Goal: Transaction & Acquisition: Purchase product/service

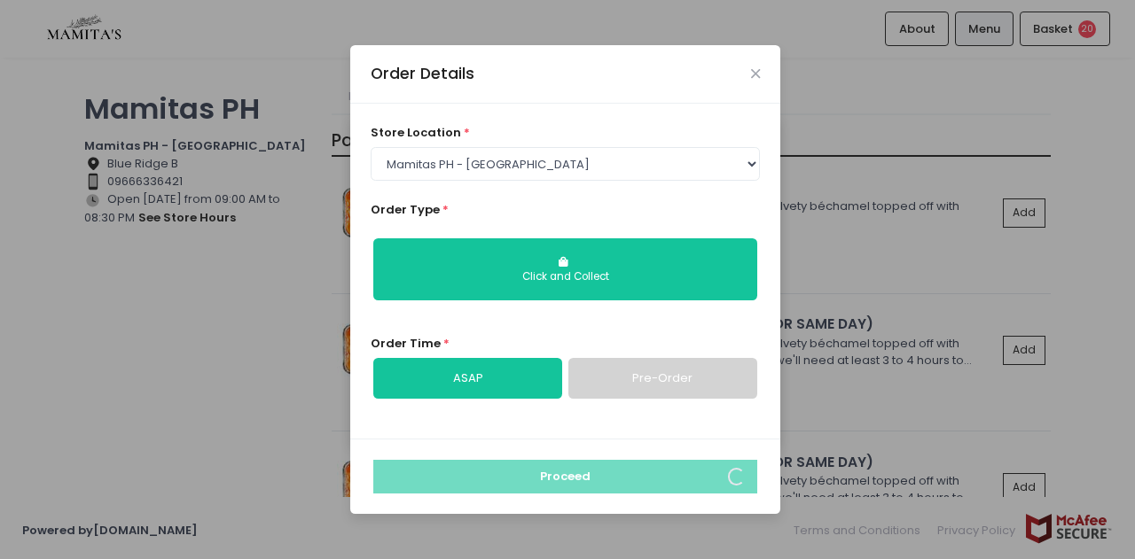
select select "65ad40693dc37ee8b8129aca"
click at [754, 79] on icon "Close" at bounding box center [755, 73] width 9 height 13
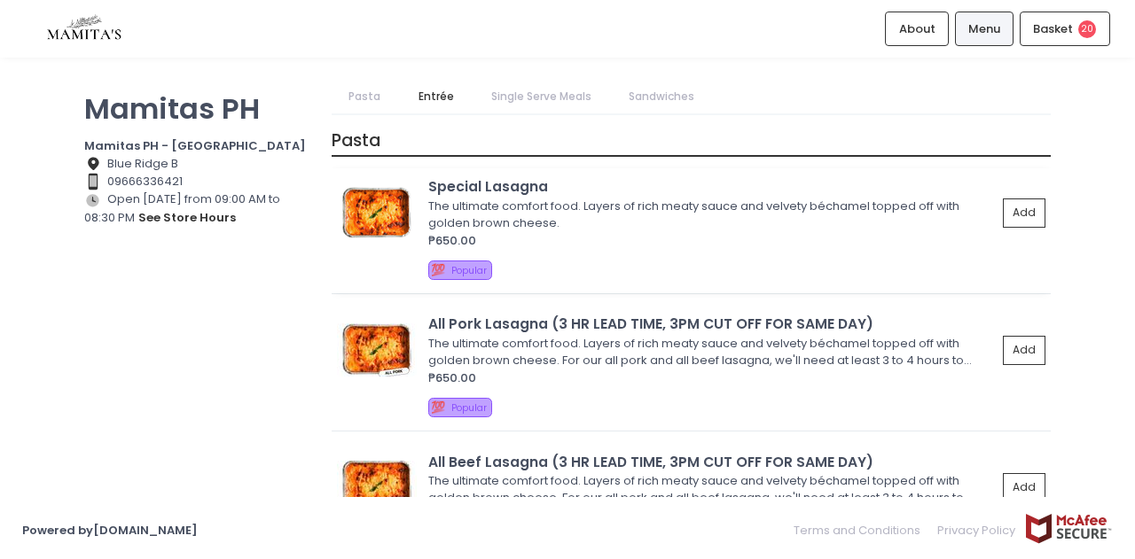
click at [573, 235] on div "₱650.00" at bounding box center [712, 241] width 568 height 18
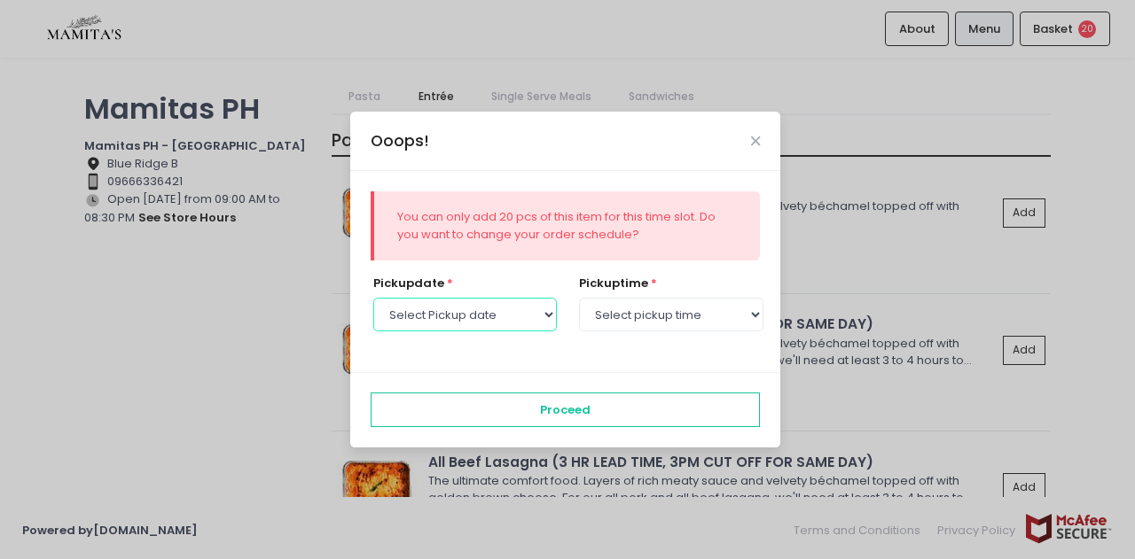
click at [533, 317] on select "Select Pickup date [DATE] [DATE] [DATE] [DATE] [DATE] [DATE] [DATE] [DATE] [DAT…" at bounding box center [465, 315] width 184 height 34
select select "[DATE]"
click at [373, 298] on select "Select Pickup date [DATE] [DATE] [DATE] [DATE] [DATE] [DATE] [DATE] [DATE] [DAT…" at bounding box center [465, 315] width 184 height 34
click at [677, 317] on select "Select pickup time 09:00 AM - 09:30 AM 09:30 AM - 10:00 AM 10:00 AM - 10:30 AM …" at bounding box center [671, 315] width 184 height 34
select select "13:00"
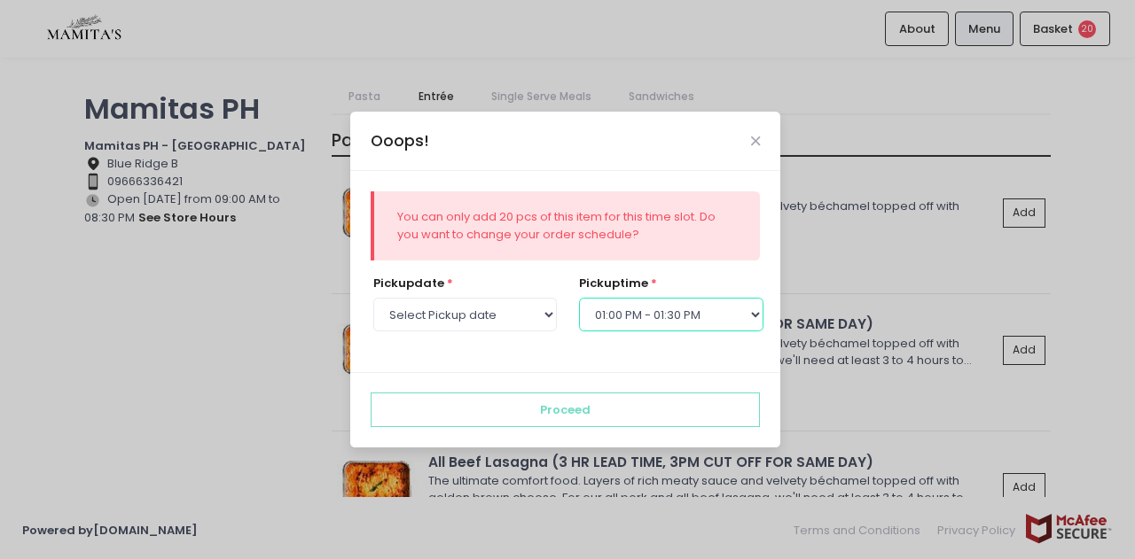
click at [579, 298] on select "Select pickup time 09:00 AM - 09:30 AM 09:30 AM - 10:00 AM 10:00 AM - 10:30 AM …" at bounding box center [671, 315] width 184 height 34
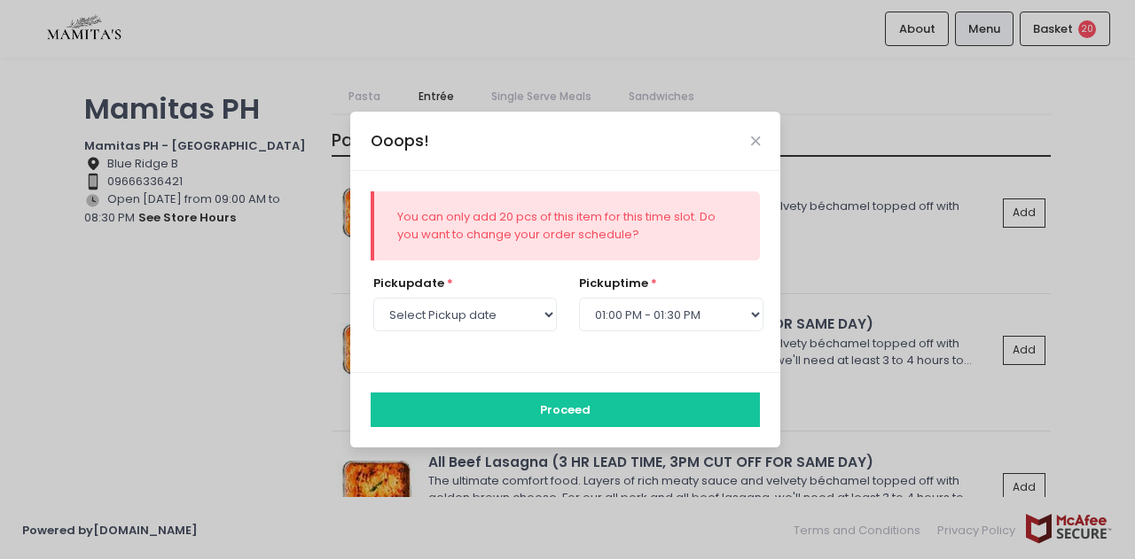
click at [559, 421] on button "Proceed" at bounding box center [566, 410] width 390 height 34
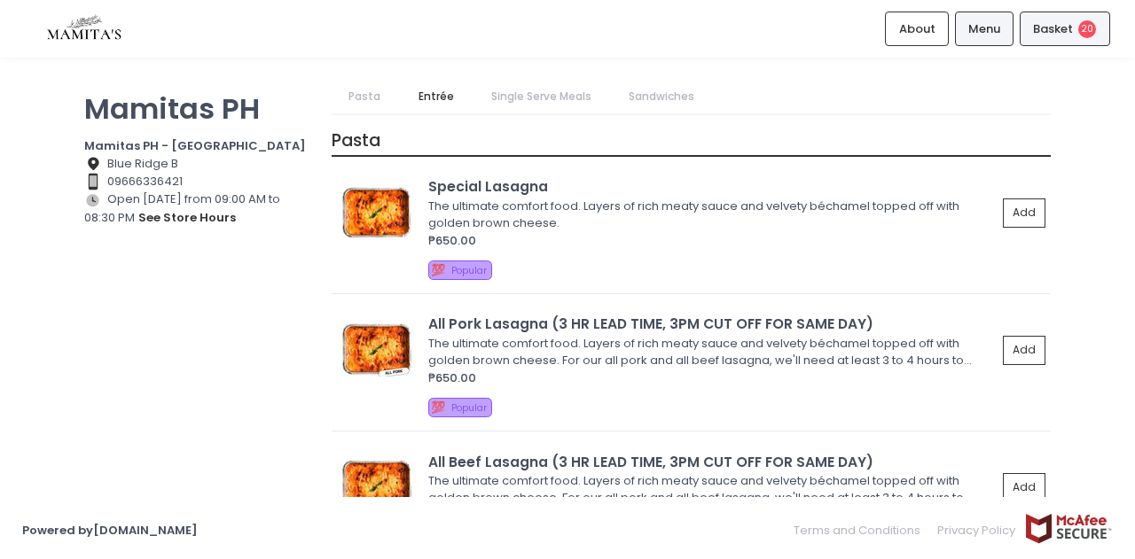
click at [1057, 35] on span "Basket" at bounding box center [1053, 29] width 40 height 18
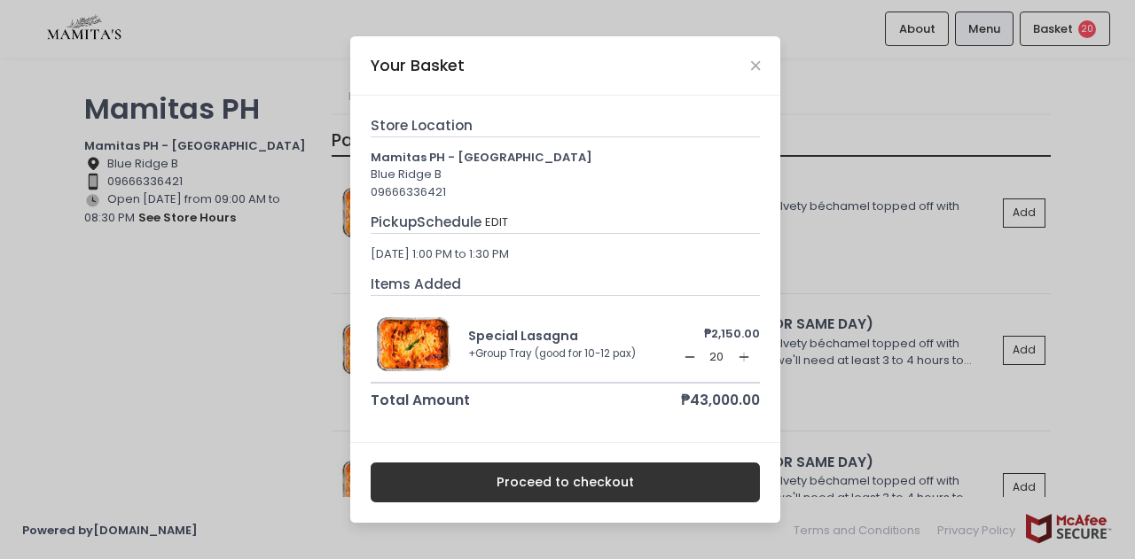
click at [691, 357] on rect at bounding box center [690, 356] width 10 height 1
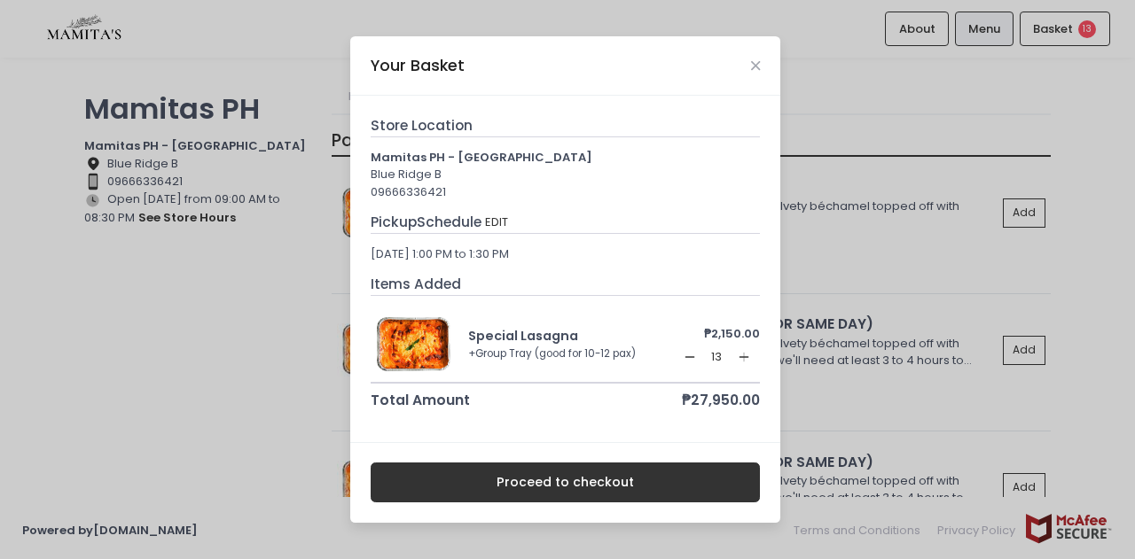
click at [691, 357] on rect at bounding box center [690, 356] width 10 height 1
click at [754, 63] on icon "Close" at bounding box center [755, 65] width 9 height 13
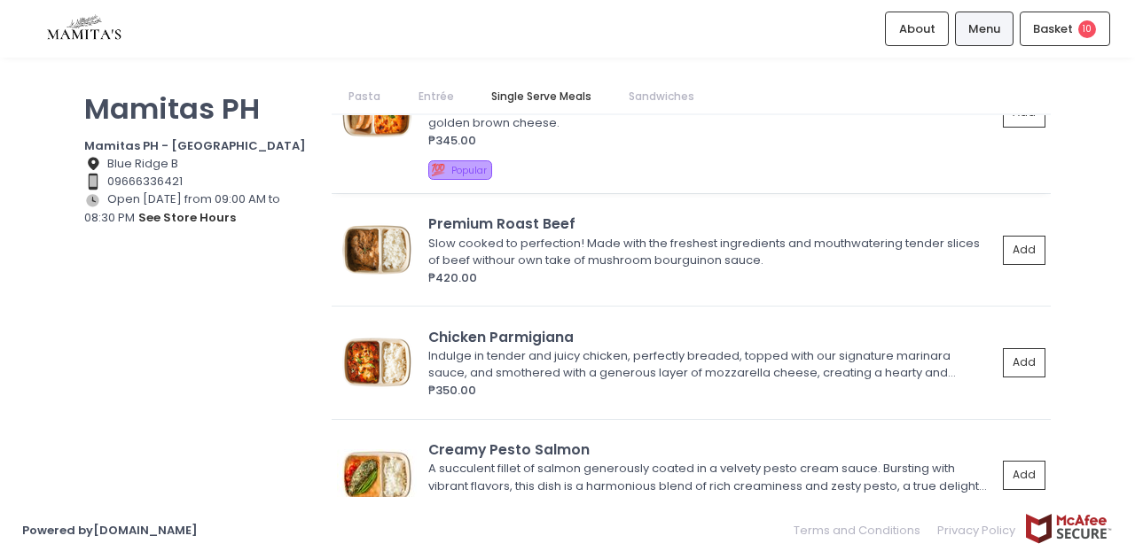
scroll to position [1325, 0]
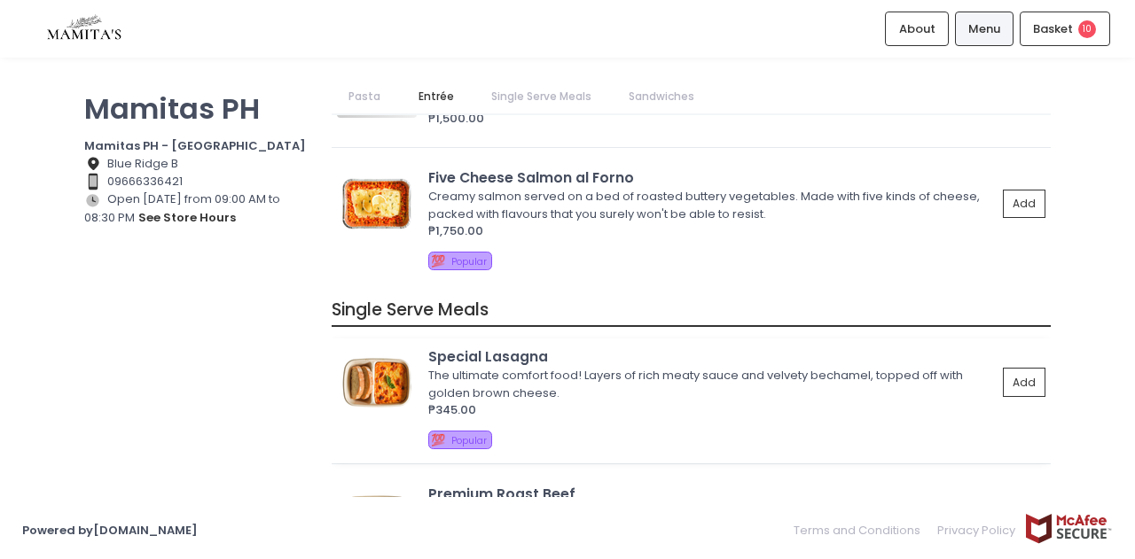
click at [475, 368] on div "The ultimate comfort food! Layers of rich meaty sauce and velvety bechamel, top…" at bounding box center [709, 384] width 563 height 35
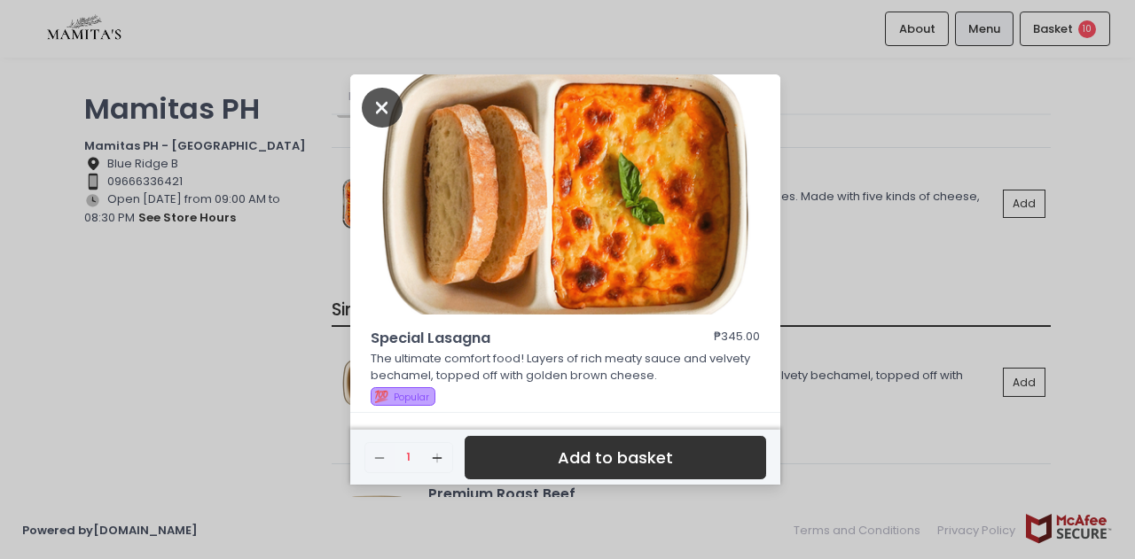
click at [381, 110] on icon "Close" at bounding box center [382, 108] width 41 height 40
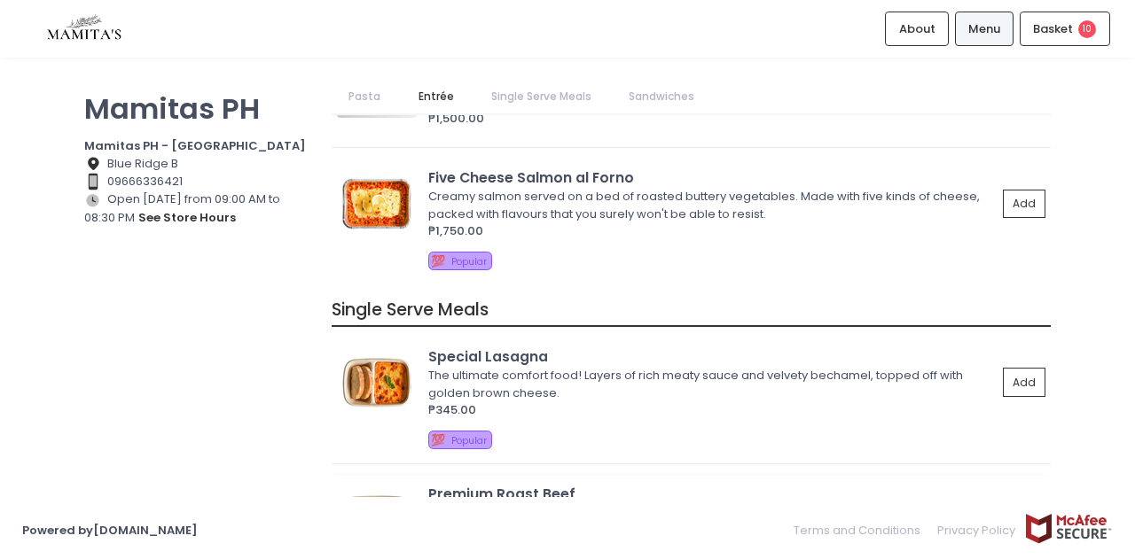
scroll to position [1502, 0]
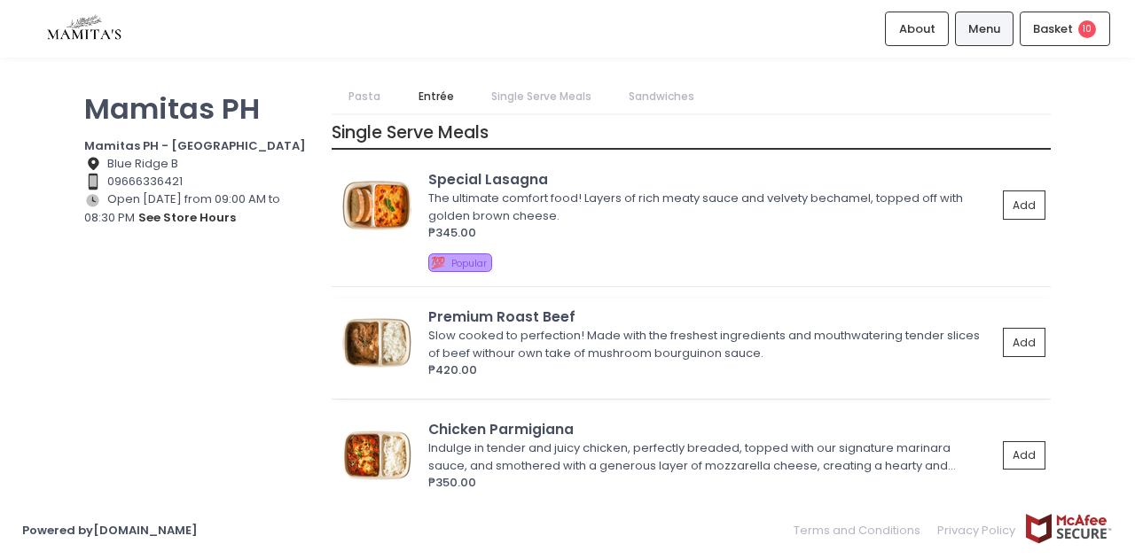
click at [500, 350] on div "Slow cooked to perfection! Made with the freshest ingredients and mouthwatering…" at bounding box center [709, 344] width 563 height 35
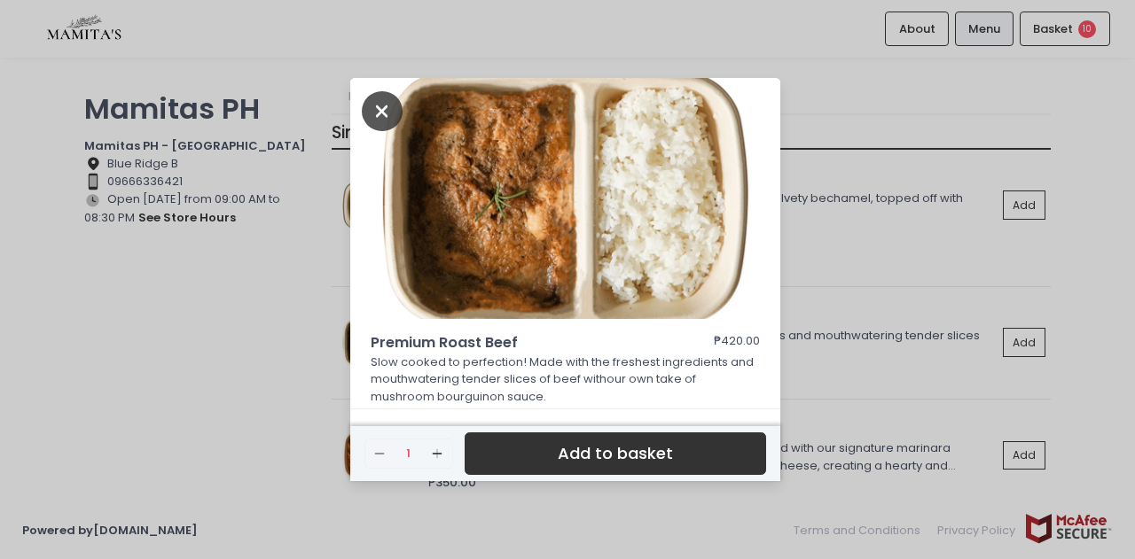
click at [390, 110] on icon "Close" at bounding box center [382, 111] width 41 height 40
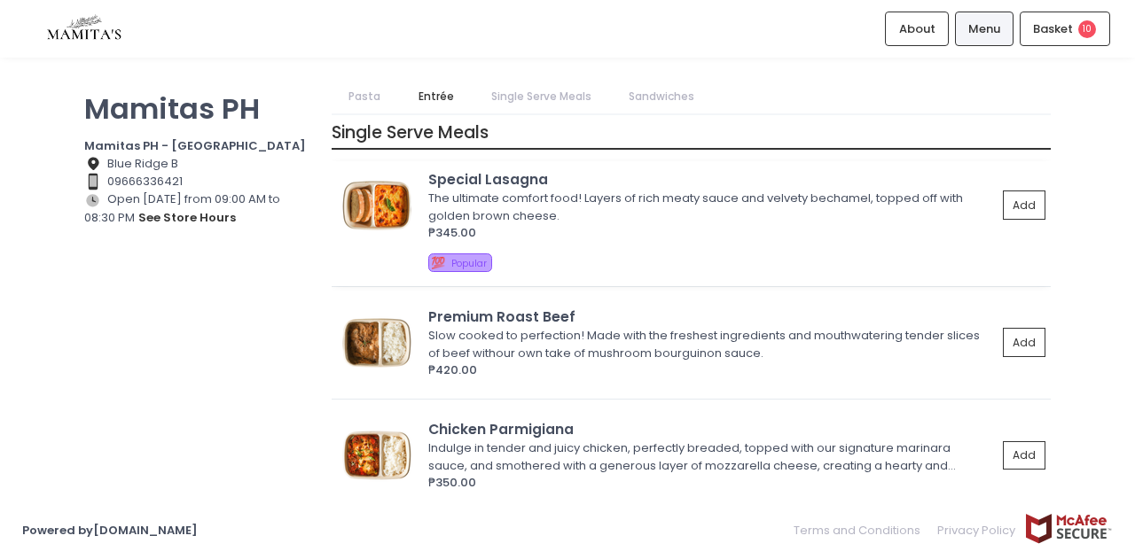
click at [527, 224] on div "₱345.00" at bounding box center [712, 233] width 568 height 18
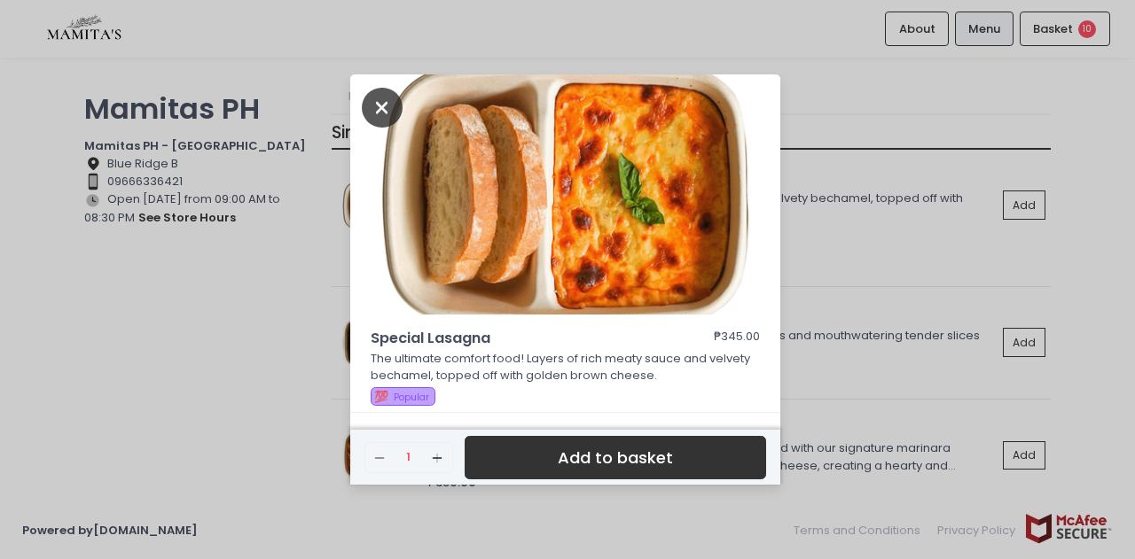
click at [364, 109] on icon "Close" at bounding box center [382, 108] width 41 height 40
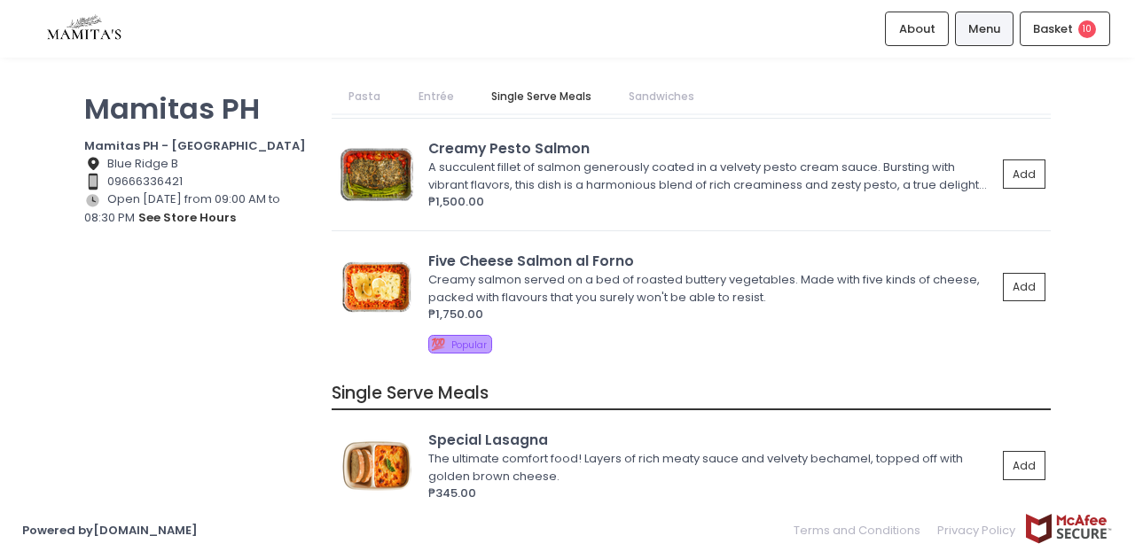
scroll to position [1507, 0]
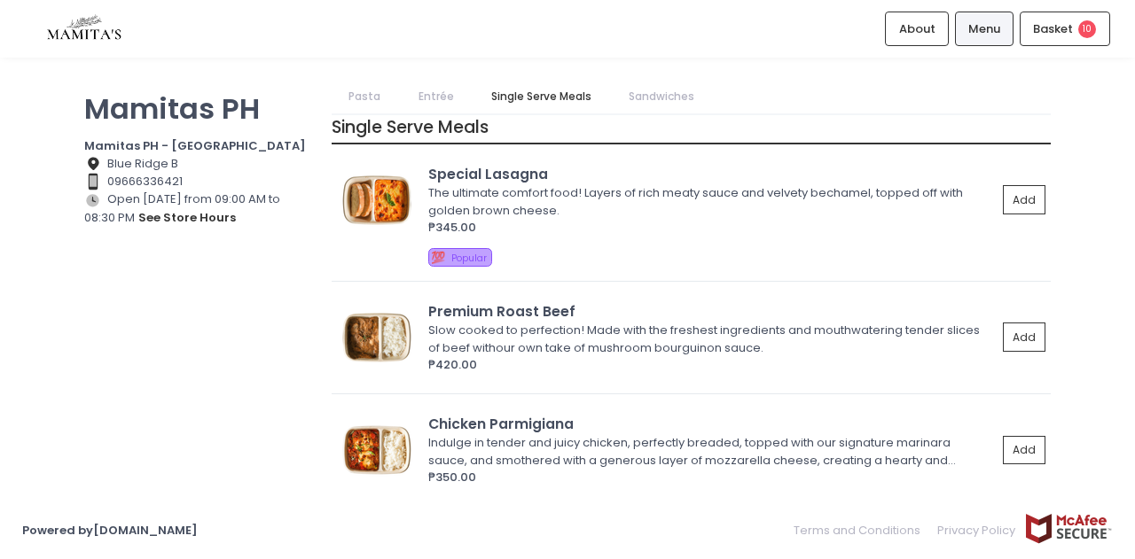
click at [541, 215] on div "The ultimate comfort food! Layers of rich meaty sauce and velvety bechamel, top…" at bounding box center [709, 201] width 563 height 35
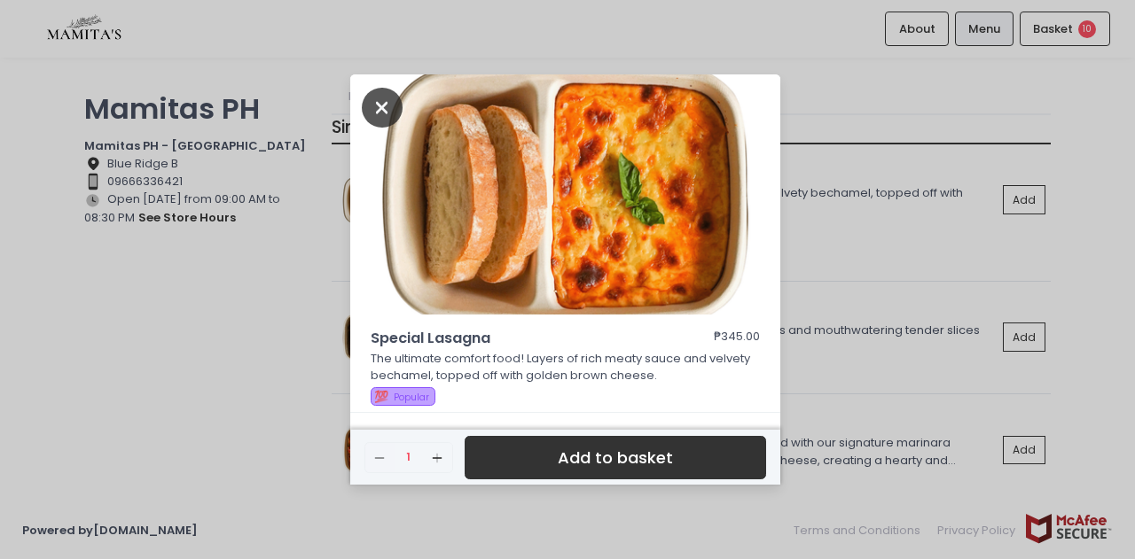
click at [388, 118] on icon "Close" at bounding box center [382, 108] width 41 height 40
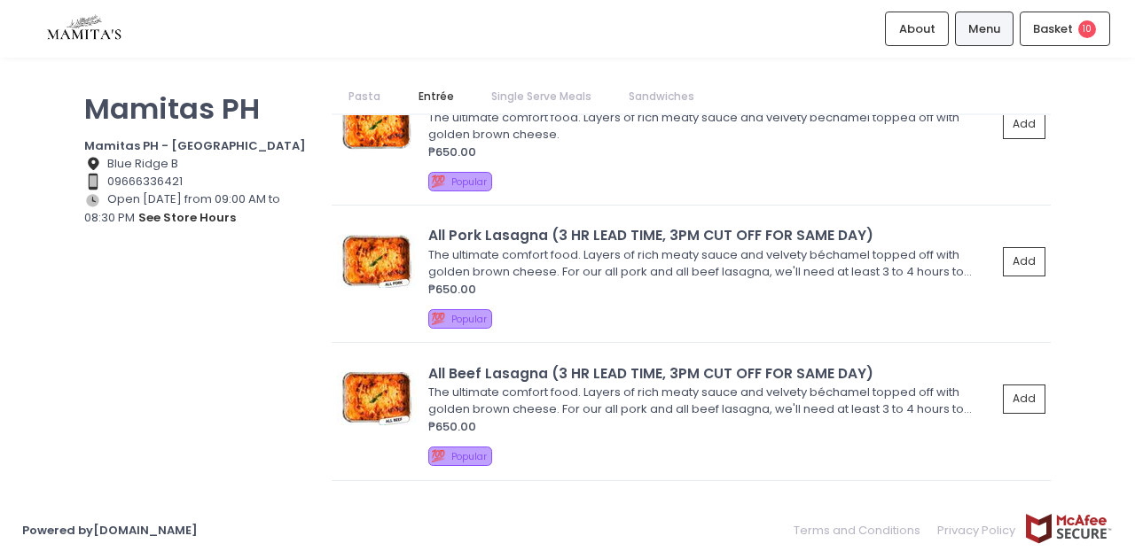
scroll to position [0, 0]
